Goal: Transaction & Acquisition: Purchase product/service

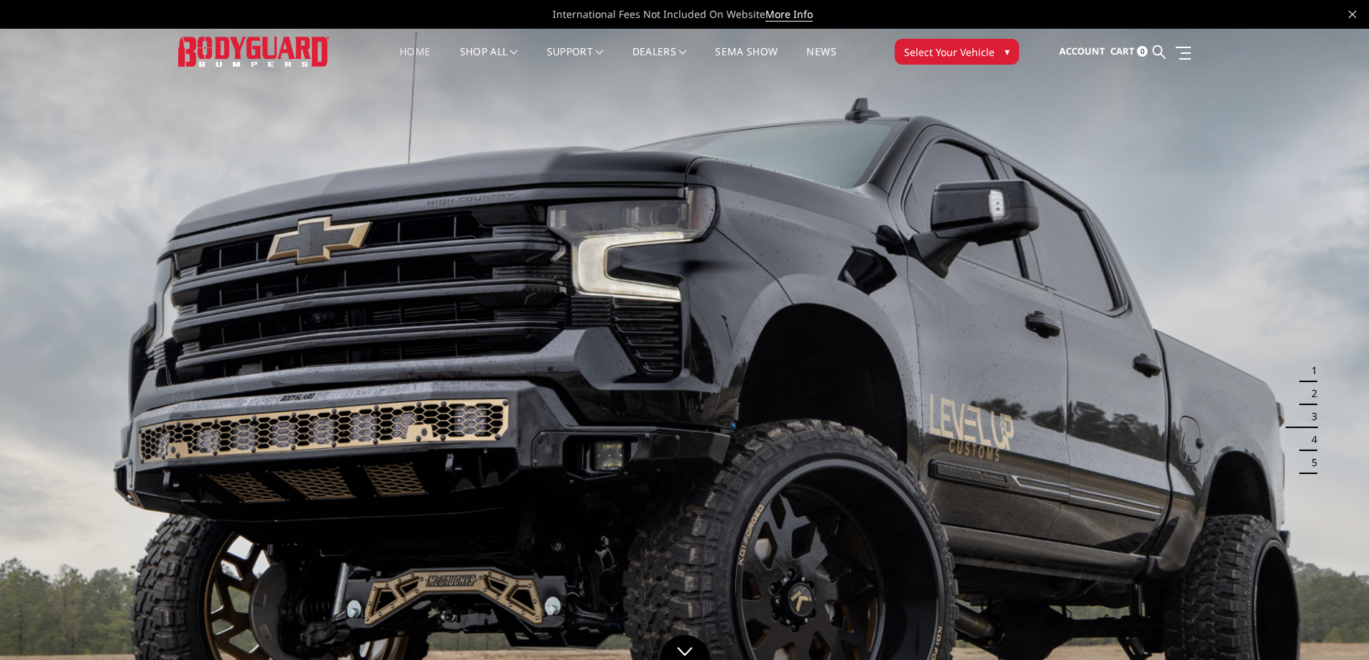
click at [418, 53] on link "Home" at bounding box center [414, 61] width 31 height 28
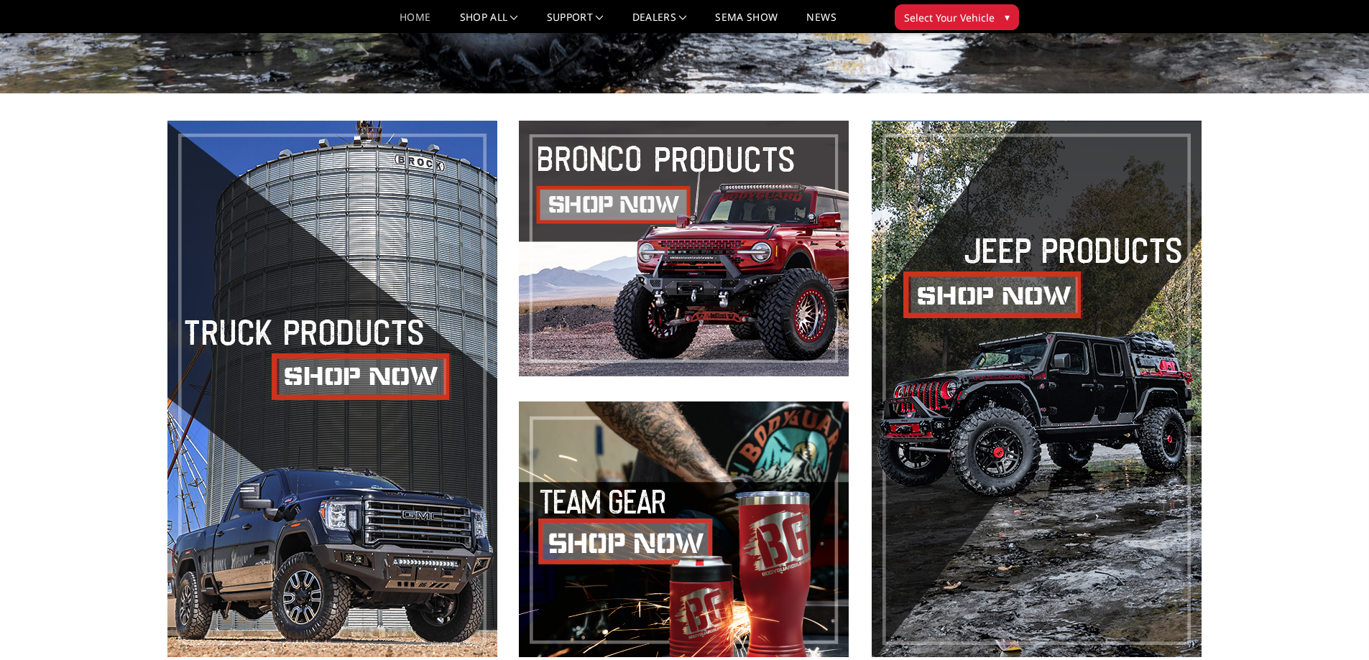
scroll to position [647, 0]
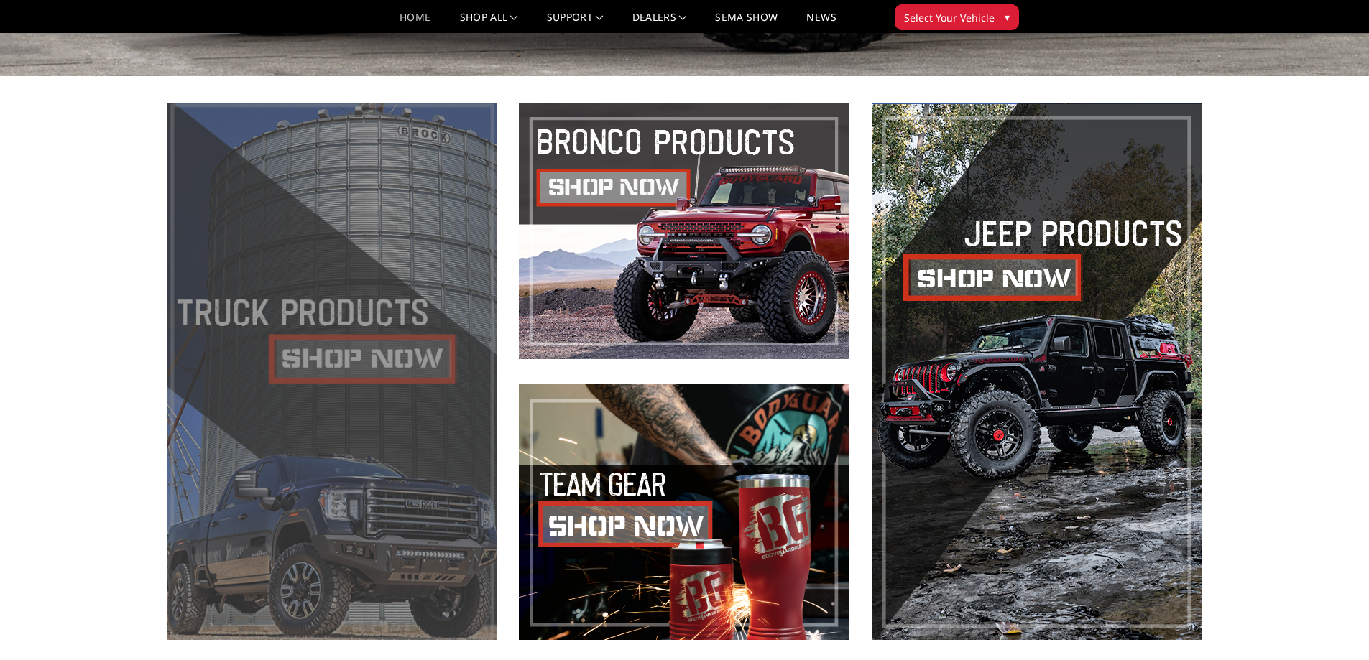
click at [377, 357] on span at bounding box center [332, 371] width 330 height 537
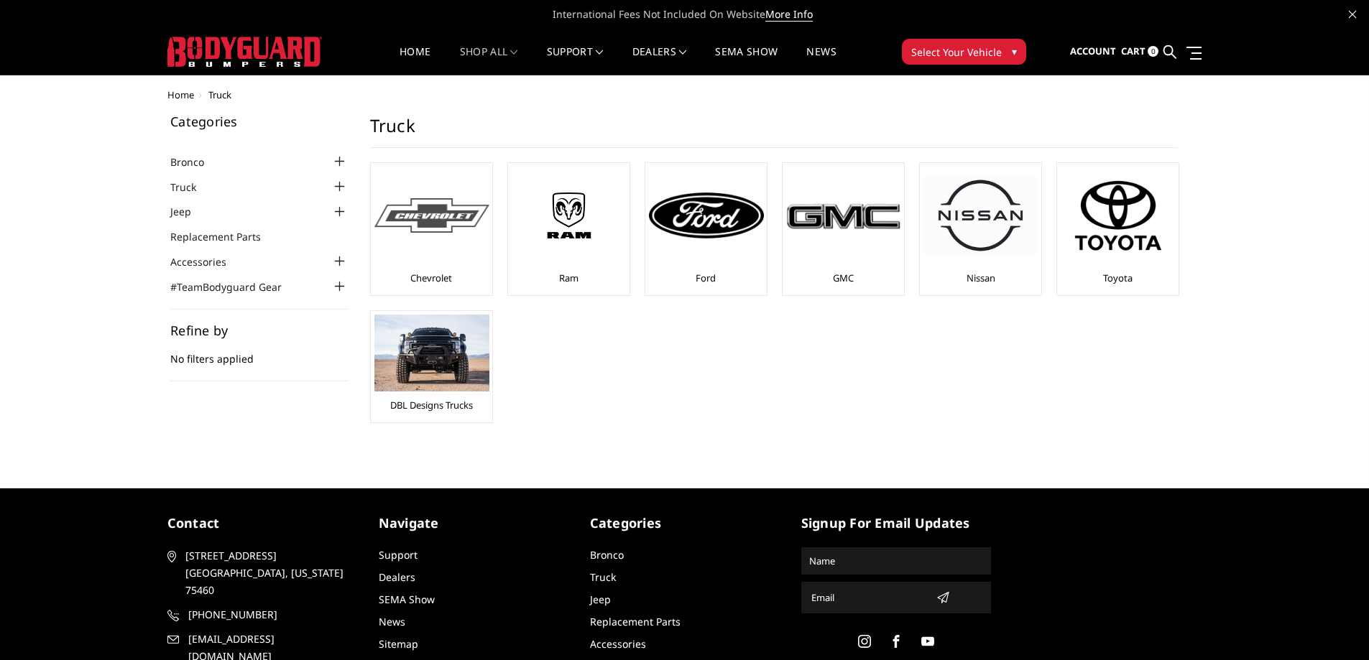
click at [449, 207] on img at bounding box center [431, 215] width 115 height 35
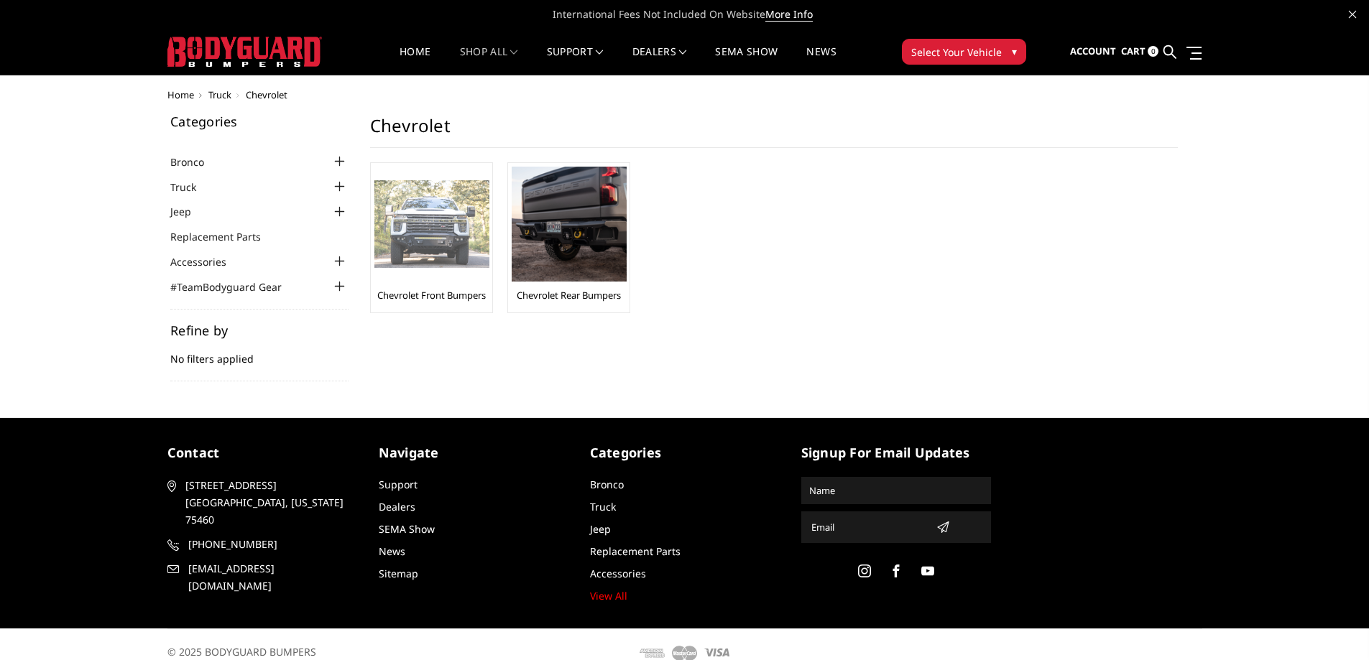
click at [412, 214] on img at bounding box center [431, 224] width 115 height 88
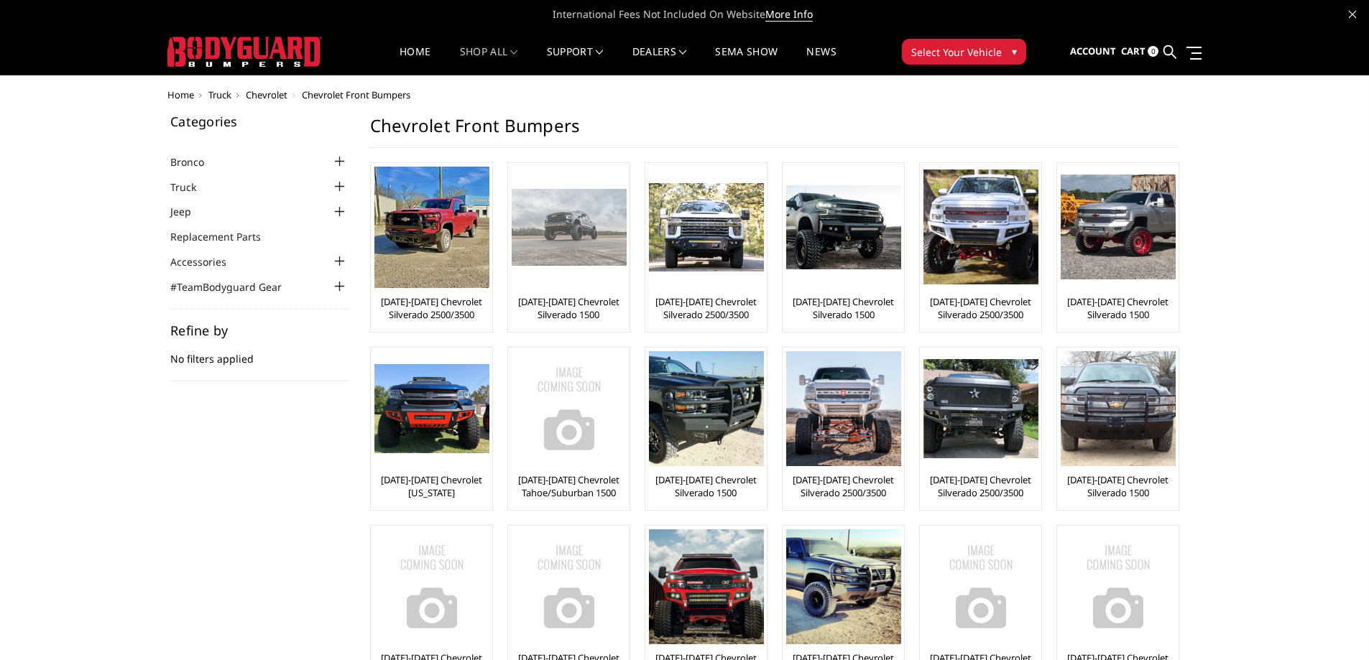
click at [595, 245] on img at bounding box center [568, 227] width 115 height 76
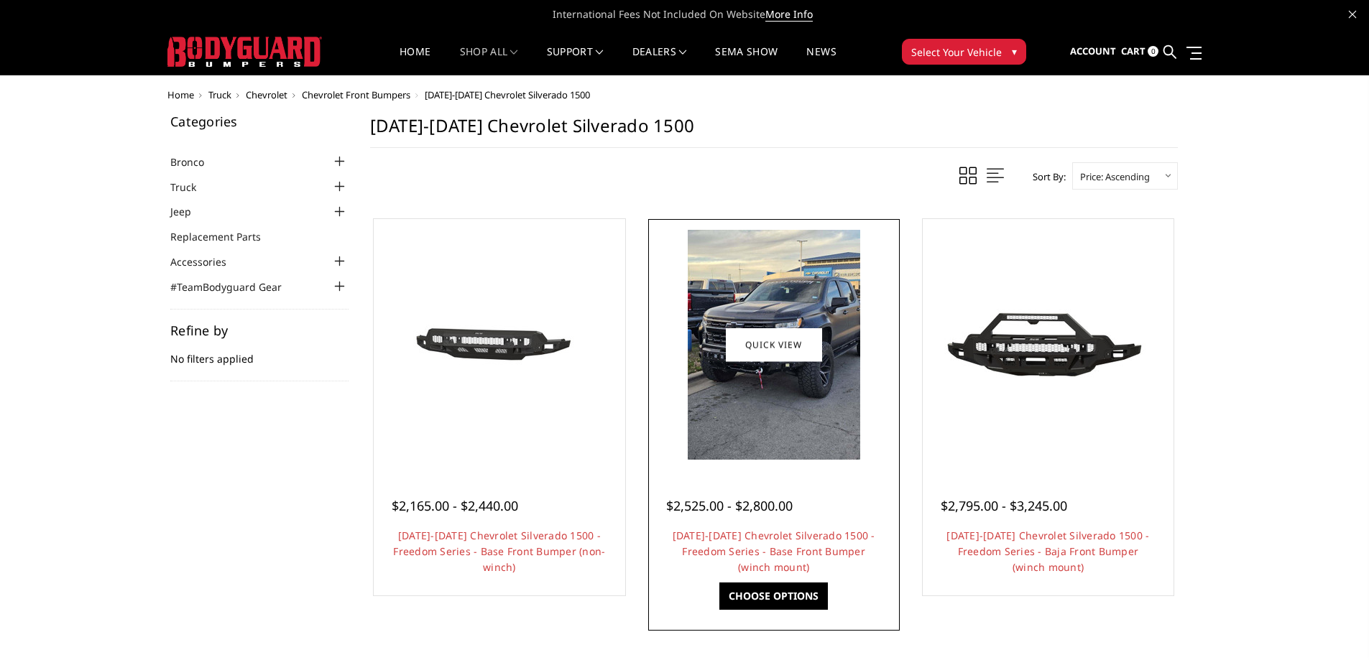
click at [749, 364] on img at bounding box center [773, 345] width 172 height 230
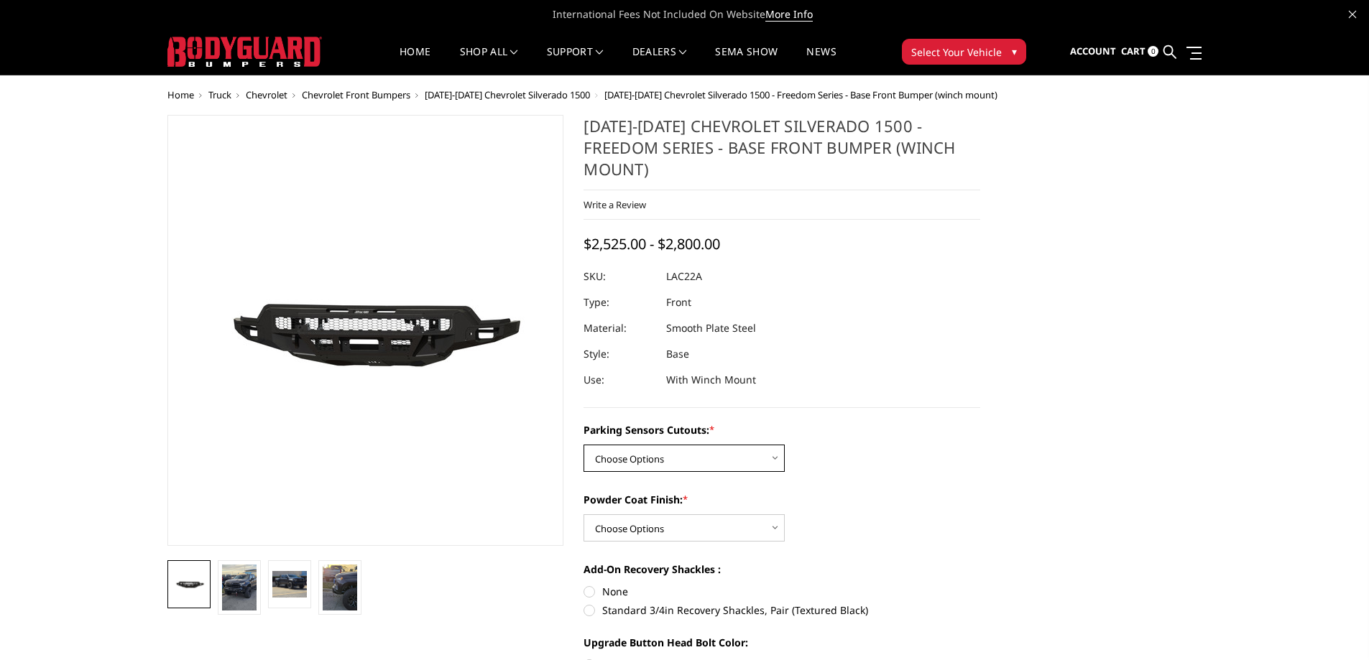
click at [634, 445] on select "Choose Options Yes - I have parking sensors No - I do NOT have parking sensors" at bounding box center [683, 458] width 201 height 27
select select "4345"
click at [583, 445] on select "Choose Options Yes - I have parking sensors No - I do NOT have parking sensors" at bounding box center [683, 458] width 201 height 27
click at [631, 514] on select "Choose Options Bare Metal Textured Black Powder Coat" at bounding box center [683, 527] width 201 height 27
select select "4360"
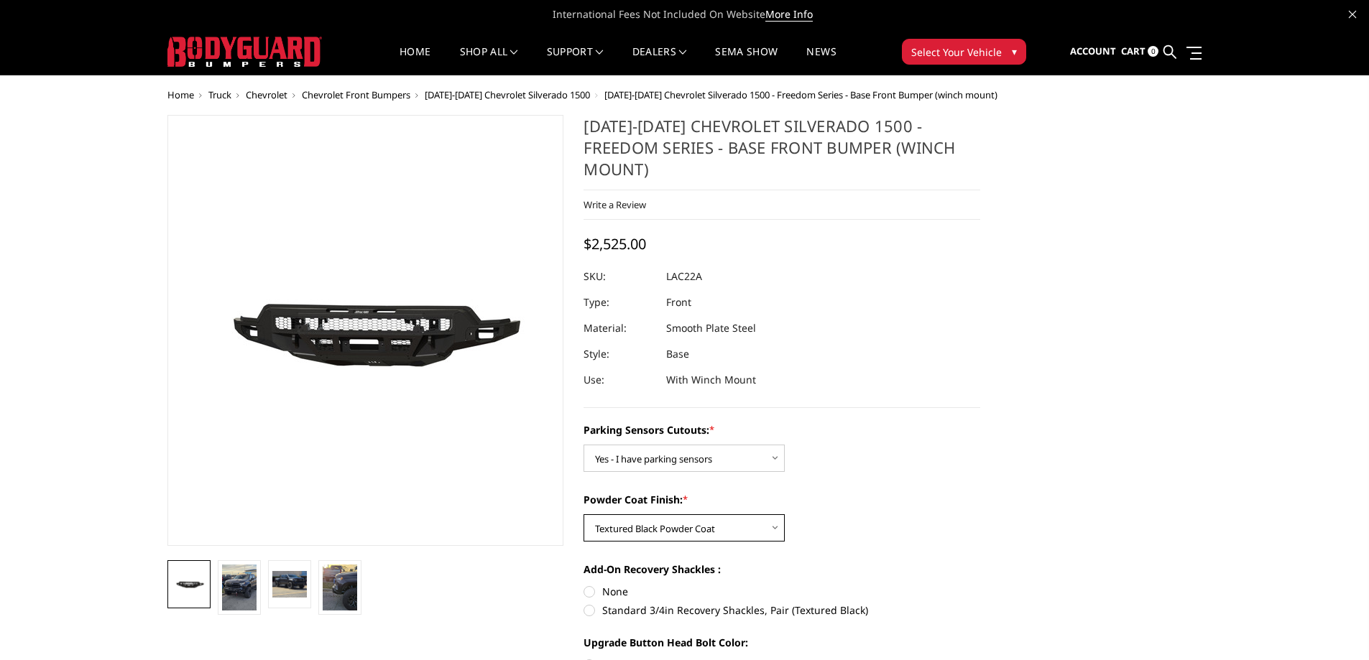
click at [583, 514] on select "Choose Options Bare Metal Textured Black Powder Coat" at bounding box center [683, 527] width 201 height 27
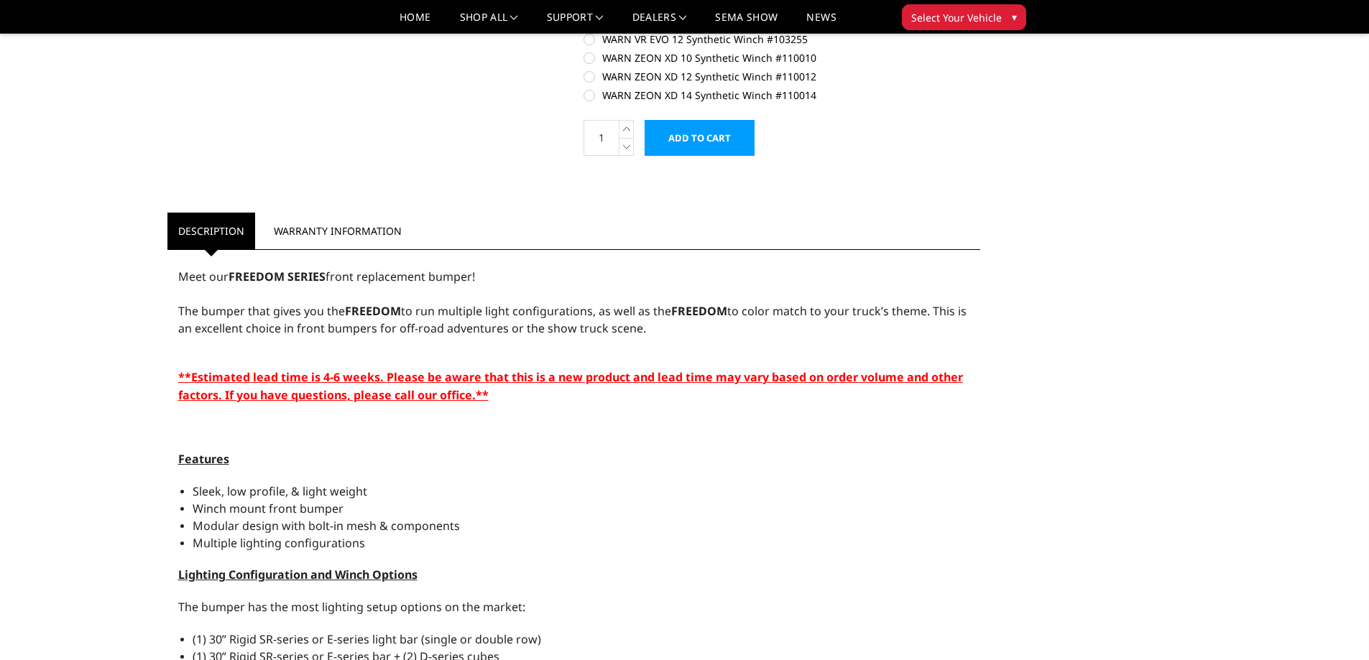
scroll to position [862, 0]
